Goal: Task Accomplishment & Management: Manage account settings

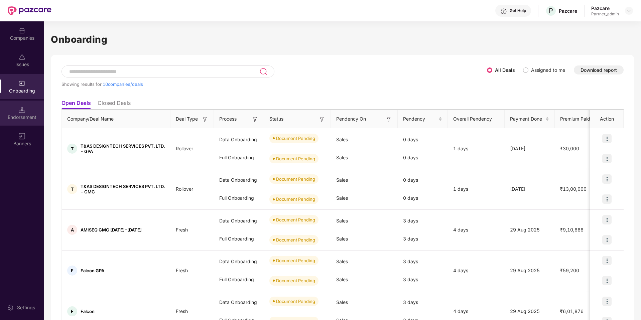
click at [18, 121] on div "Endorsement" at bounding box center [22, 113] width 44 height 25
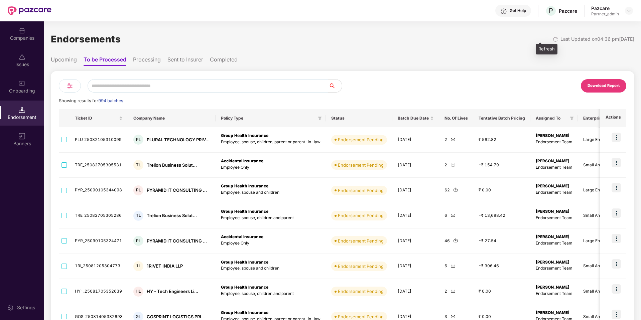
click at [553, 40] on img at bounding box center [555, 39] width 5 height 5
click at [592, 88] on div "Download Report" at bounding box center [604, 86] width 32 height 6
click at [22, 38] on div "Companies" at bounding box center [22, 38] width 44 height 7
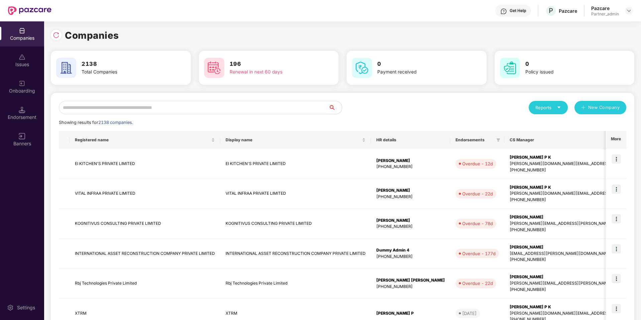
click at [155, 107] on input "text" at bounding box center [194, 107] width 270 height 13
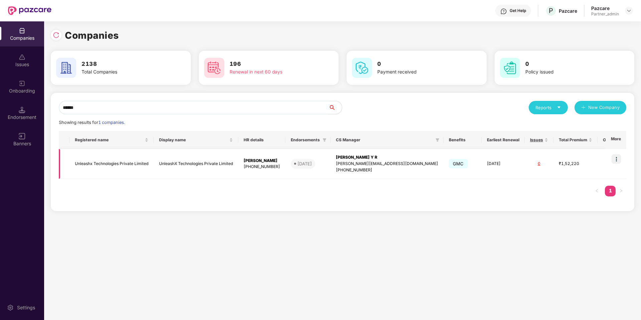
scroll to position [0, 1]
type input "******"
click at [618, 158] on img at bounding box center [616, 159] width 9 height 9
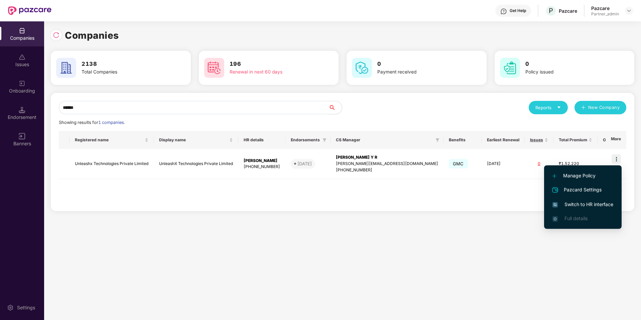
click at [575, 201] on span "Switch to HR interface" at bounding box center [583, 204] width 61 height 7
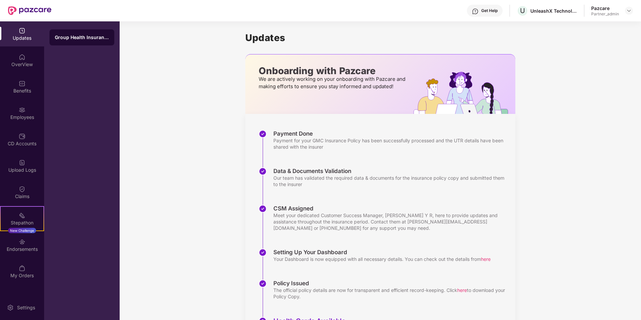
scroll to position [41, 0]
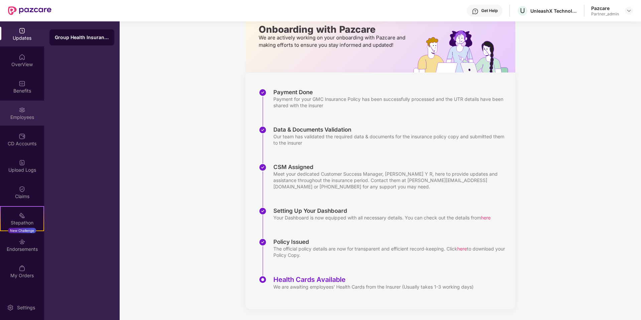
click at [27, 117] on div "Employees" at bounding box center [22, 117] width 44 height 7
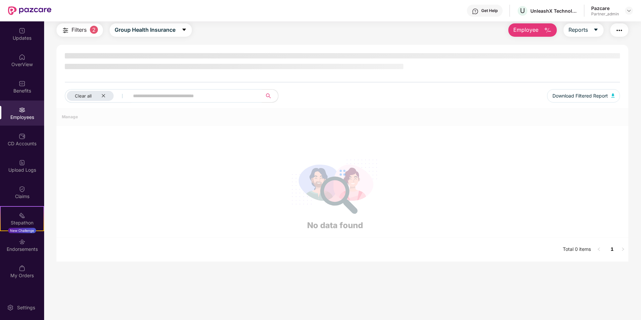
scroll to position [21, 0]
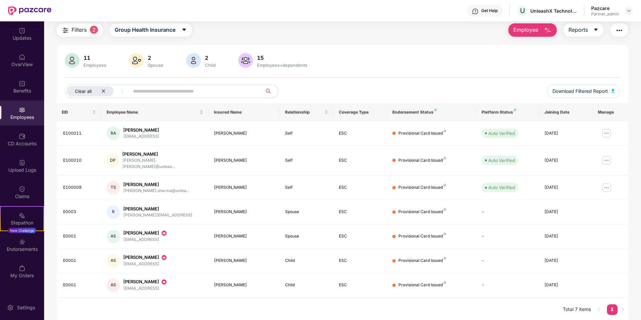
click at [104, 91] on icon "close" at bounding box center [103, 91] width 3 height 3
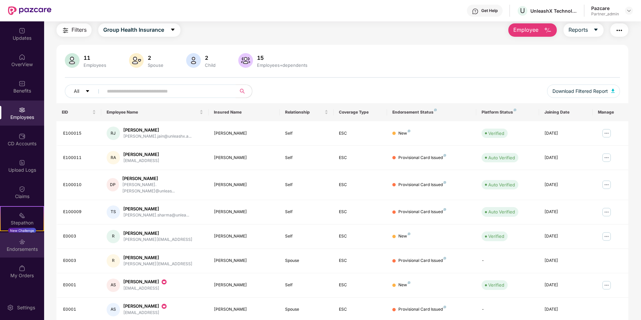
click at [24, 254] on div "Endorsements" at bounding box center [22, 245] width 44 height 25
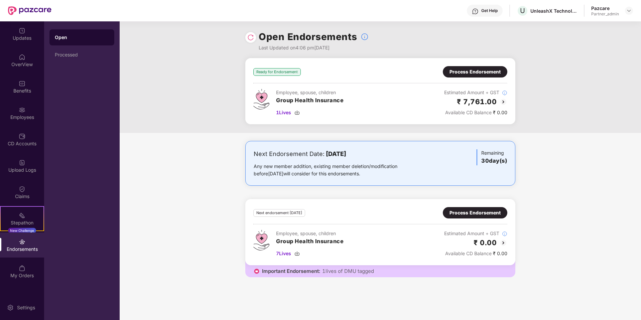
click at [456, 78] on div "Ready for Endorsement Process Endorsement Employee, spouse, children Group Heal…" at bounding box center [381, 91] width 254 height 50
click at [463, 75] on div "Process Endorsement" at bounding box center [475, 71] width 51 height 7
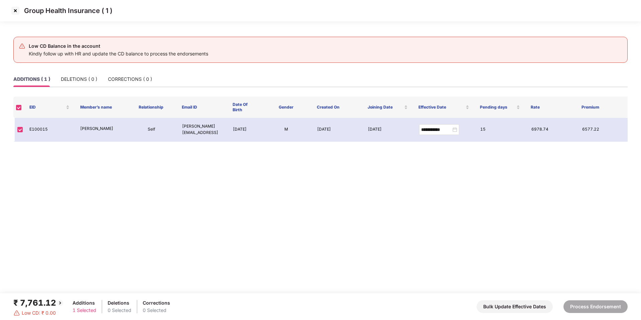
click at [16, 12] on img at bounding box center [15, 10] width 11 height 11
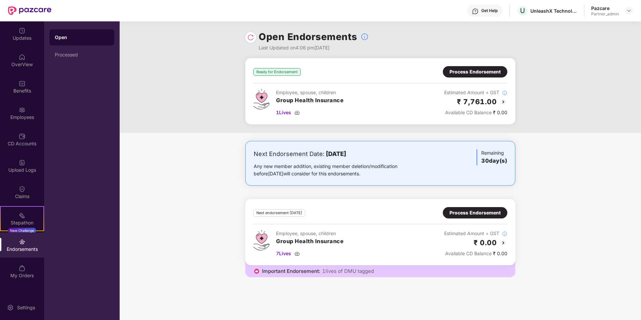
click at [458, 212] on div "Process Endorsement" at bounding box center [475, 212] width 51 height 7
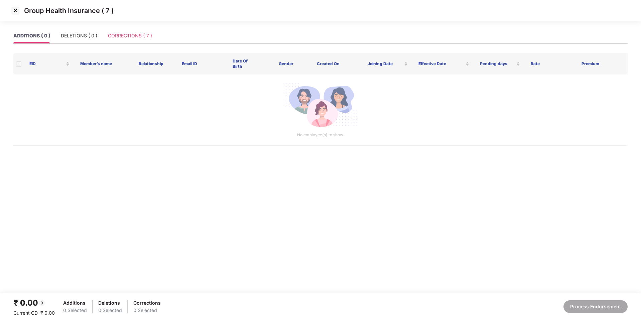
click at [122, 40] on div "CORRECTIONS ( 7 )" at bounding box center [130, 35] width 44 height 15
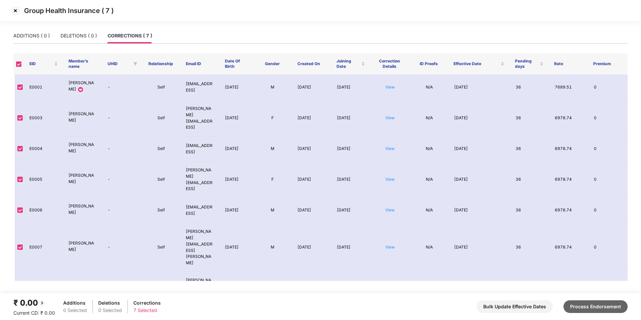
click at [600, 306] on button "Process Endorsement" at bounding box center [596, 307] width 64 height 13
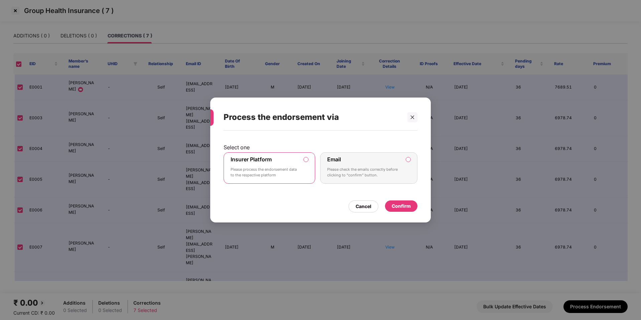
click at [403, 203] on div "Confirm" at bounding box center [401, 206] width 19 height 7
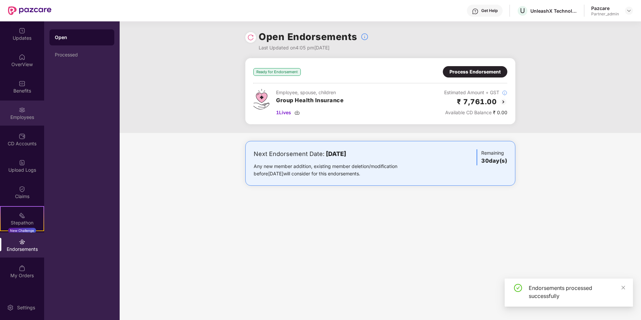
click at [29, 124] on div "Employees" at bounding box center [22, 113] width 44 height 25
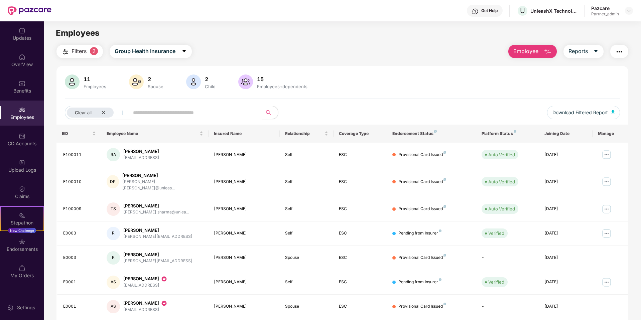
click at [617, 56] on img "button" at bounding box center [620, 52] width 8 height 8
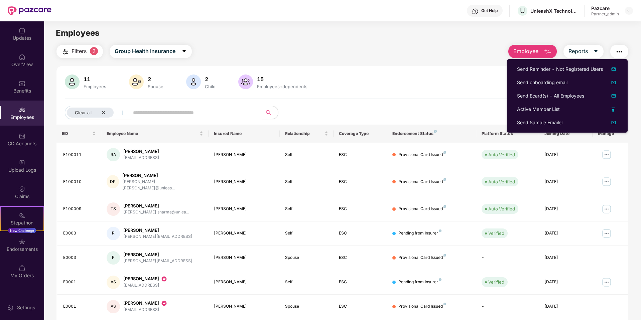
click at [424, 38] on div "Employees" at bounding box center [342, 33] width 597 height 13
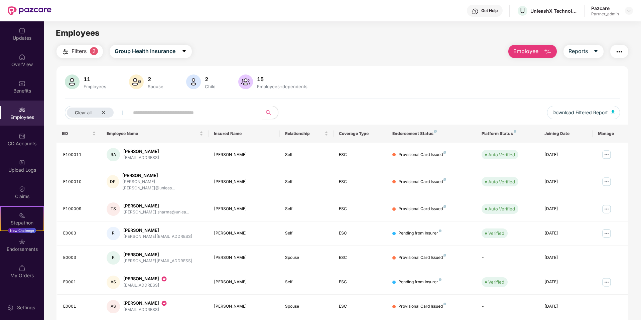
click at [620, 49] on img "button" at bounding box center [620, 52] width 8 height 8
click at [436, 56] on div "Filters 2 Group Health Insurance Employee Reports" at bounding box center [343, 51] width 572 height 13
click at [79, 48] on span "Filters" at bounding box center [79, 51] width 15 height 8
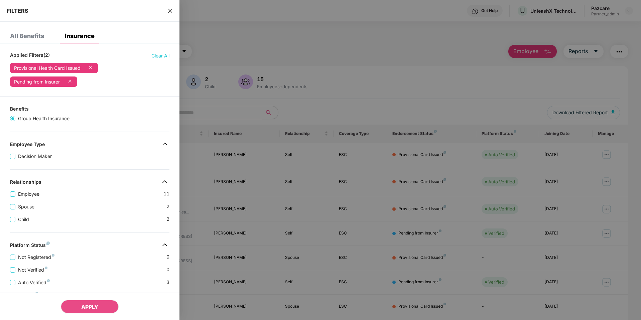
click at [170, 11] on icon "close" at bounding box center [170, 10] width 5 height 5
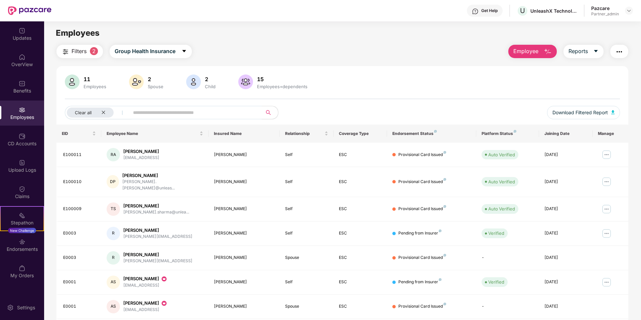
click at [617, 44] on main "Employees Filters 2 Group Health Insurance Employee Reports 11 Employees 2 Spou…" at bounding box center [342, 181] width 597 height 320
click at [621, 53] on img "button" at bounding box center [620, 52] width 8 height 8
click at [365, 62] on div "Filters 2 Group Health Insurance Employee Reports 11 Employees 2 Spouse 2 Child…" at bounding box center [343, 234] width 572 height 378
click at [544, 55] on img "button" at bounding box center [548, 52] width 8 height 8
click at [425, 92] on div "11 Employees 2 Spouse 2 Child [DEMOGRAPHIC_DATA] Employees+dependents Clear all…" at bounding box center [343, 100] width 572 height 50
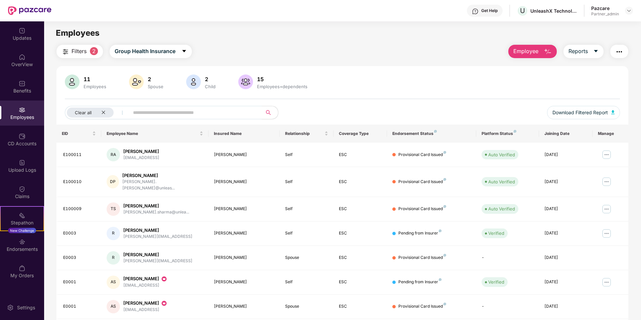
click at [619, 53] on img "button" at bounding box center [620, 52] width 8 height 8
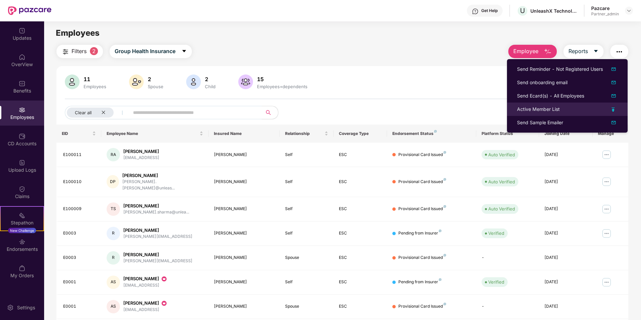
click at [540, 112] on div "Active Member List" at bounding box center [538, 109] width 43 height 7
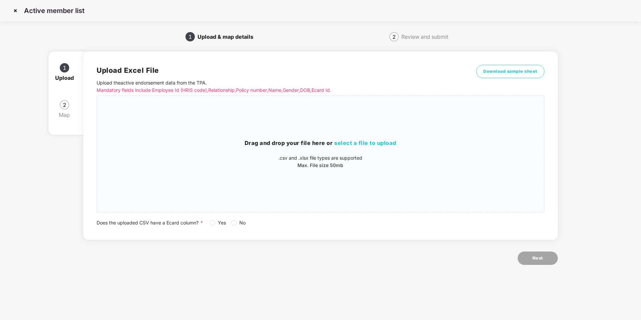
click at [11, 12] on img at bounding box center [15, 10] width 11 height 11
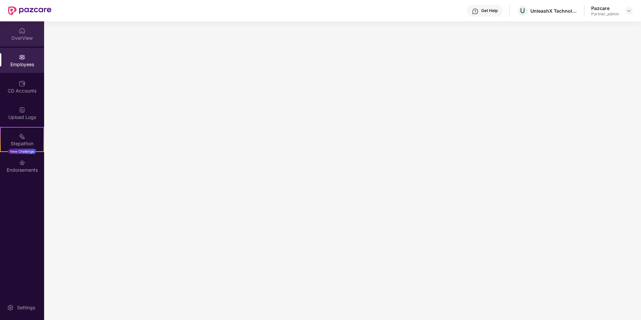
click at [21, 36] on div "OverView" at bounding box center [22, 38] width 44 height 7
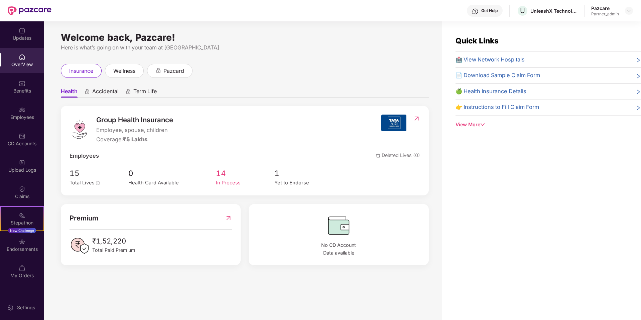
click at [222, 176] on span "14" at bounding box center [245, 174] width 59 height 12
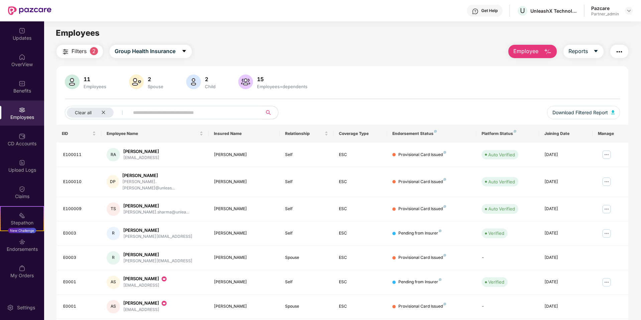
click at [625, 54] on button "button" at bounding box center [620, 51] width 18 height 13
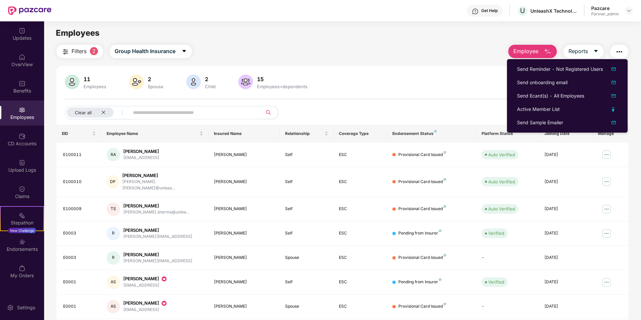
click at [404, 41] on main "Employees Filters 2 Group Health Insurance Employee Reports 11 Employees 2 Spou…" at bounding box center [342, 181] width 597 height 320
